Goal: Find contact information: Find contact information

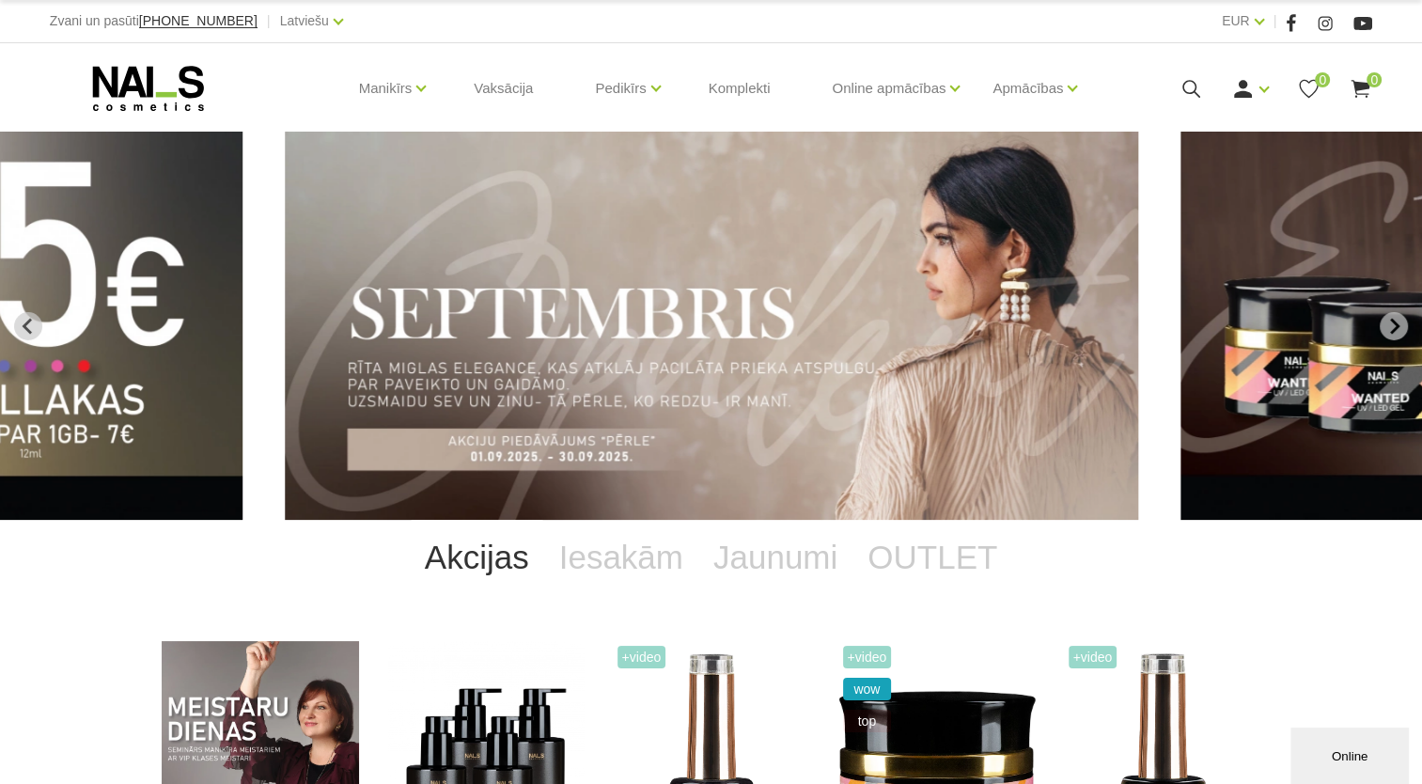
click at [143, 91] on use at bounding box center [148, 88] width 111 height 45
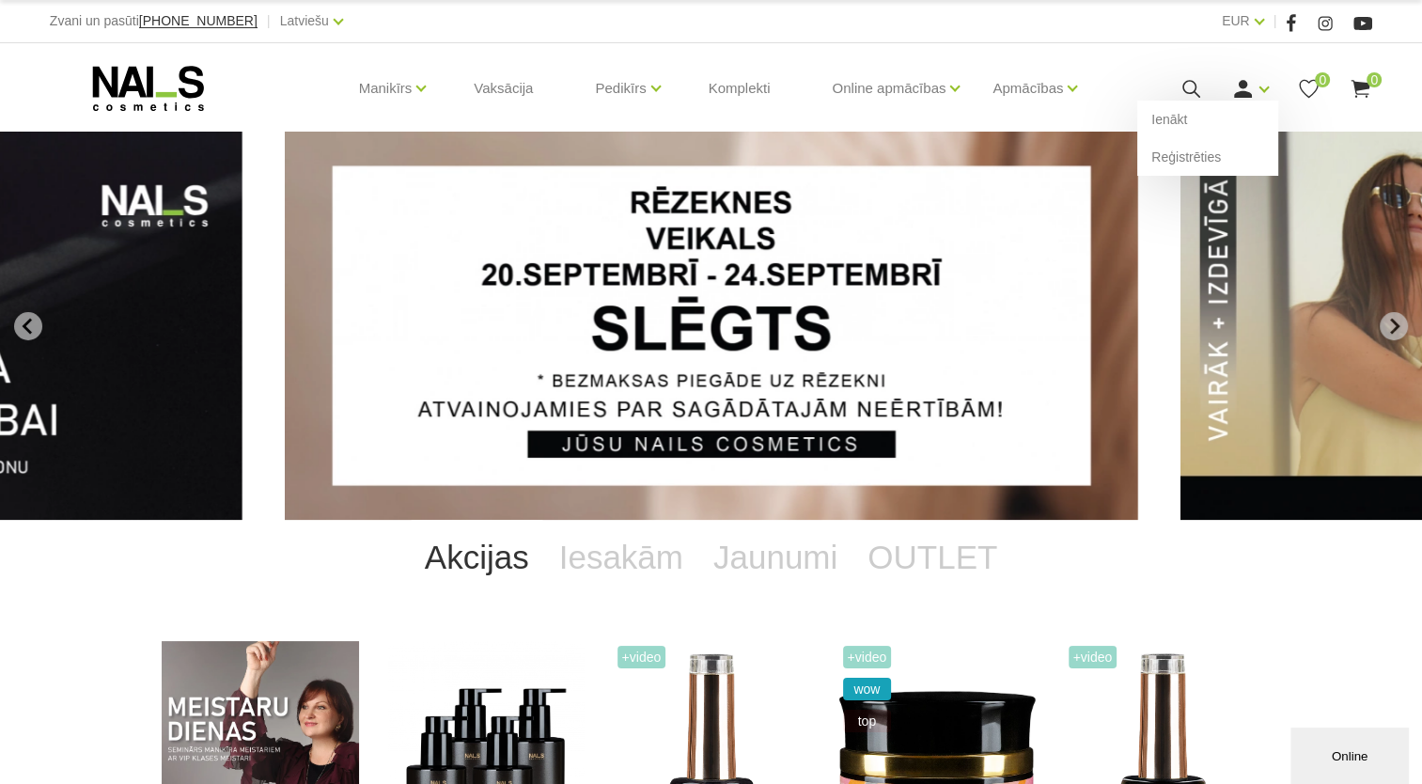
click at [1257, 92] on div "Ienākt Reģistrēties" at bounding box center [1250, 88] width 38 height 23
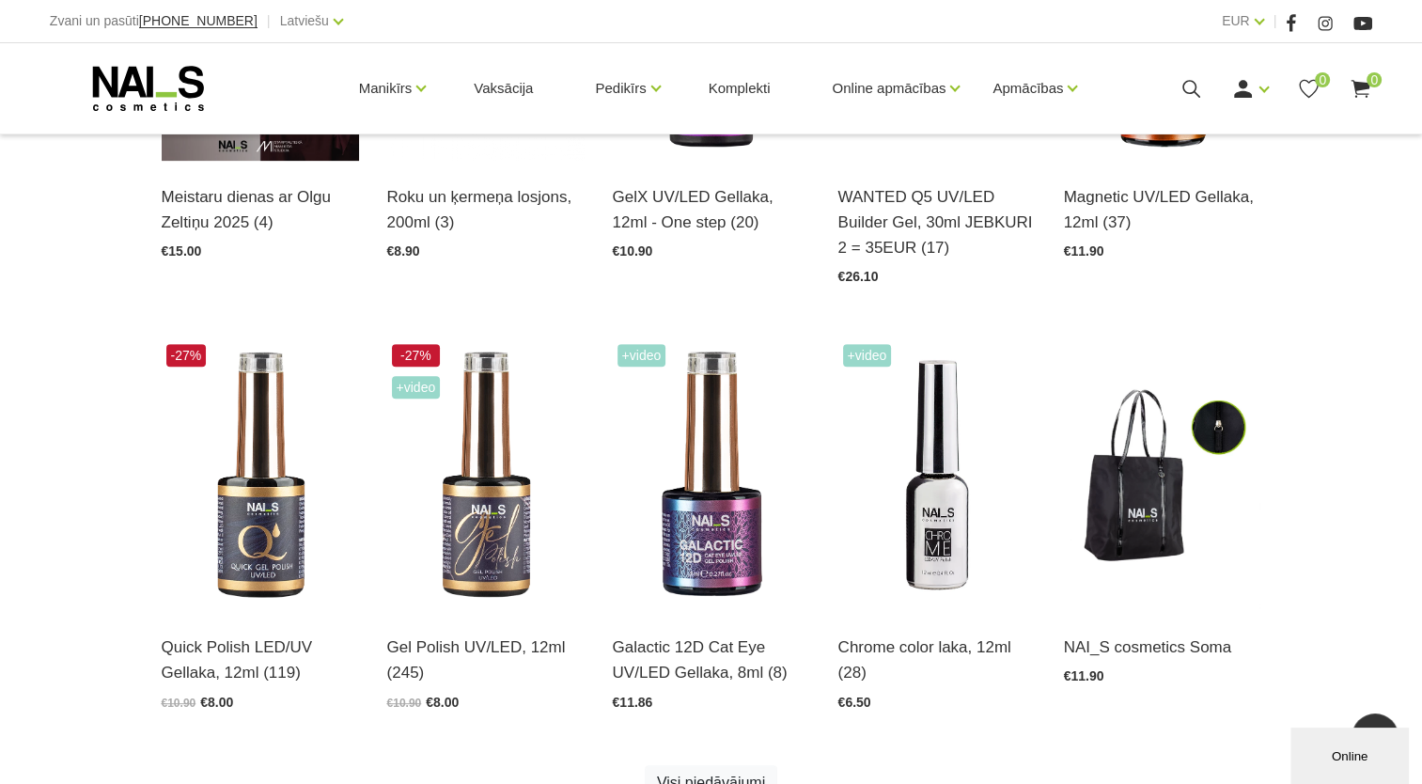
scroll to position [1368, 0]
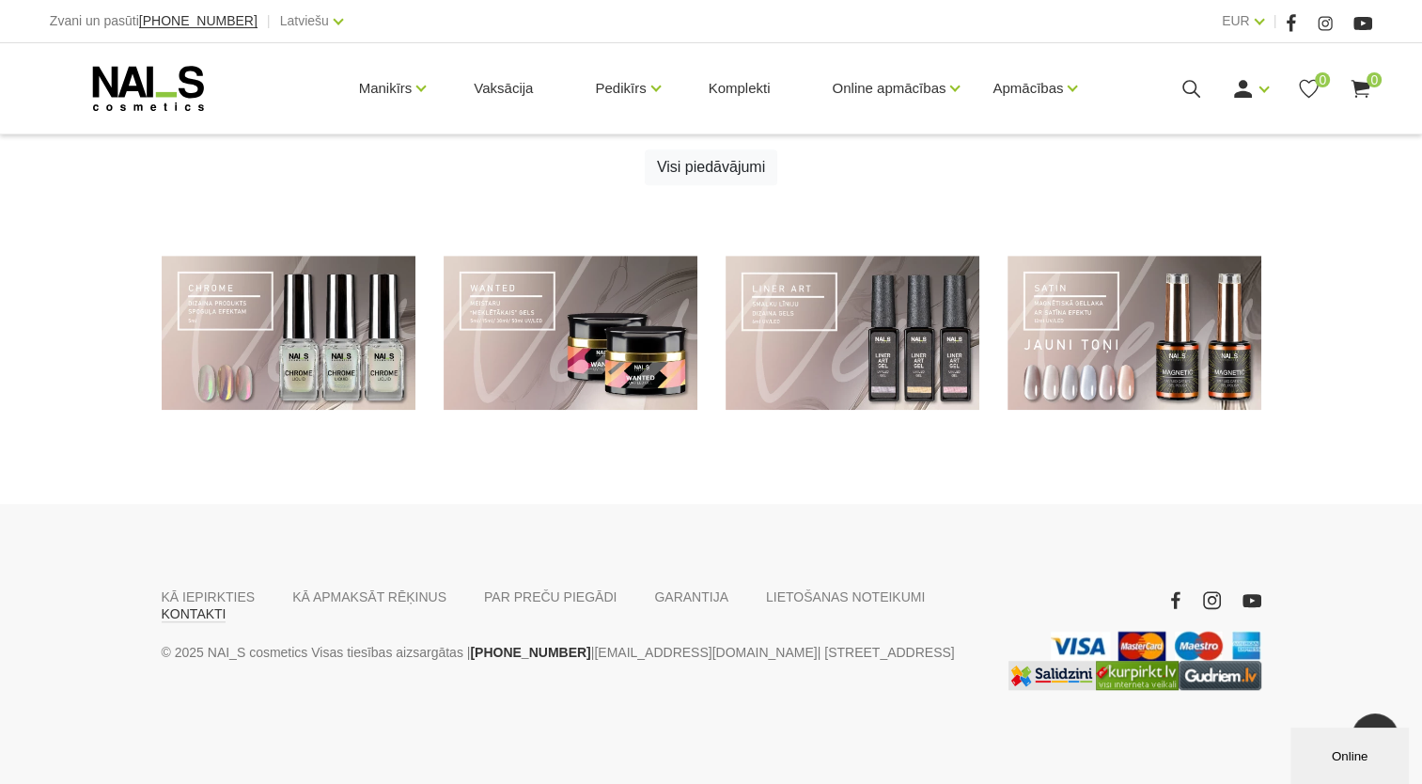
click at [227, 605] on link "KONTAKTI" at bounding box center [194, 613] width 65 height 17
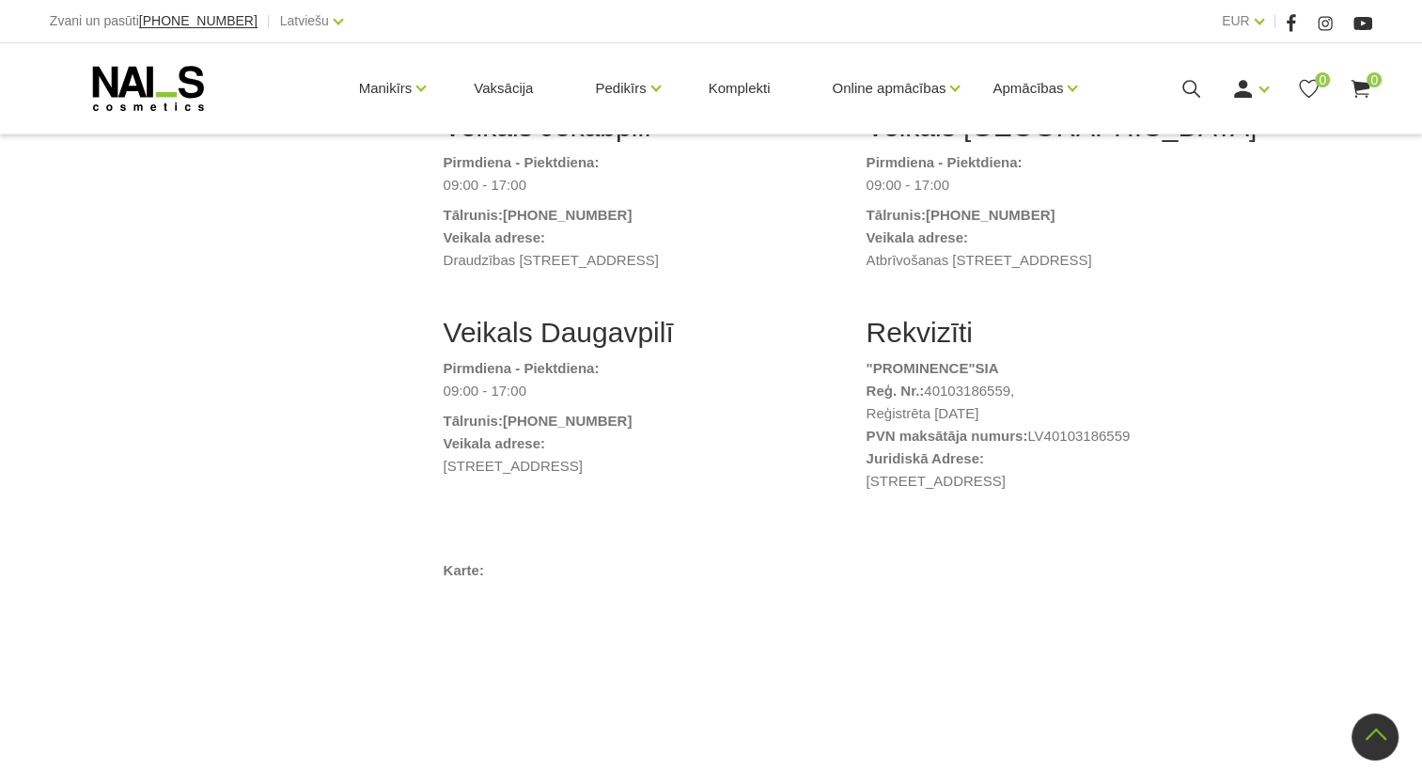
scroll to position [776, 0]
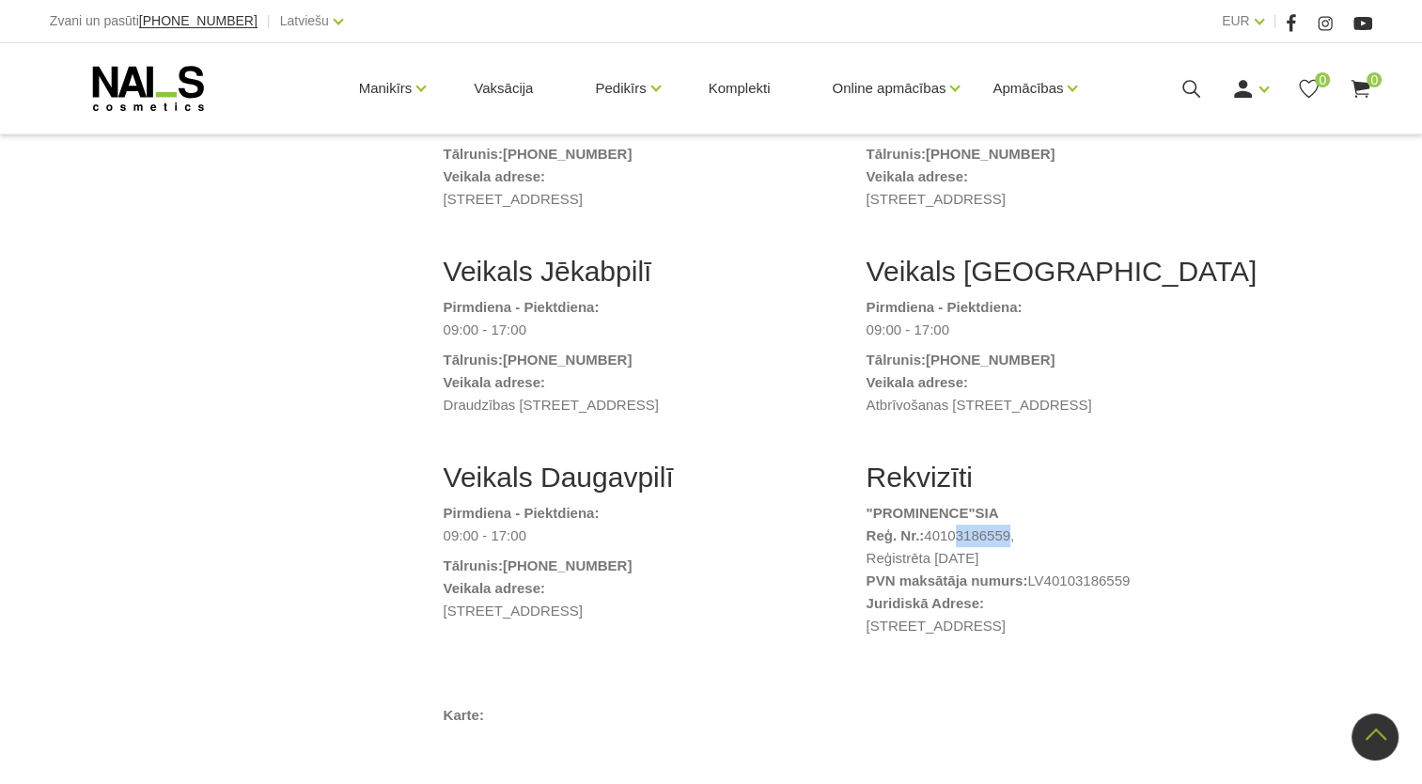
drag, startPoint x: 945, startPoint y: 517, endPoint x: 1000, endPoint y: 523, distance: 55.7
click at [1000, 525] on li "Reģ. Nr.: 40103186559, Reģistrēta [DATE]" at bounding box center [1064, 547] width 395 height 45
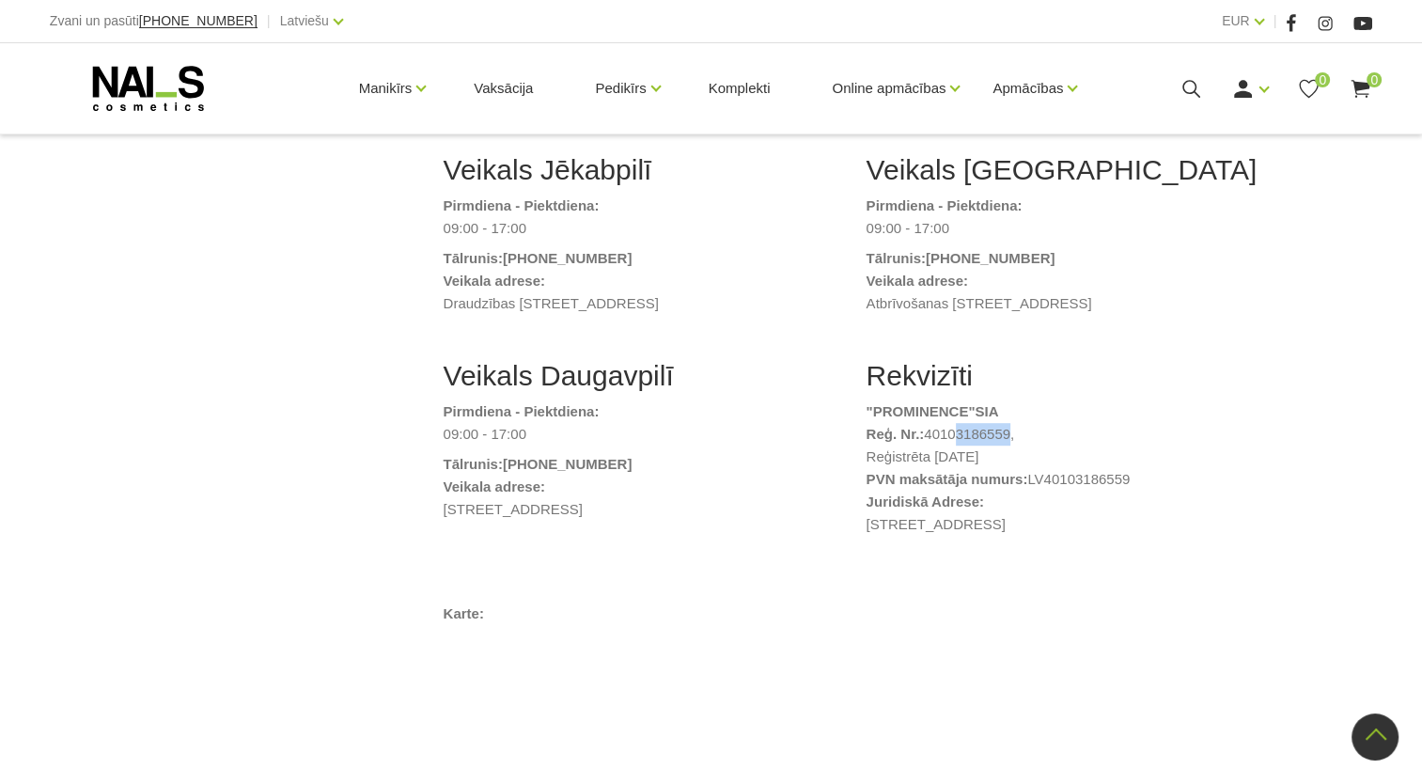
scroll to position [846, 0]
